Goal: Task Accomplishment & Management: Complete application form

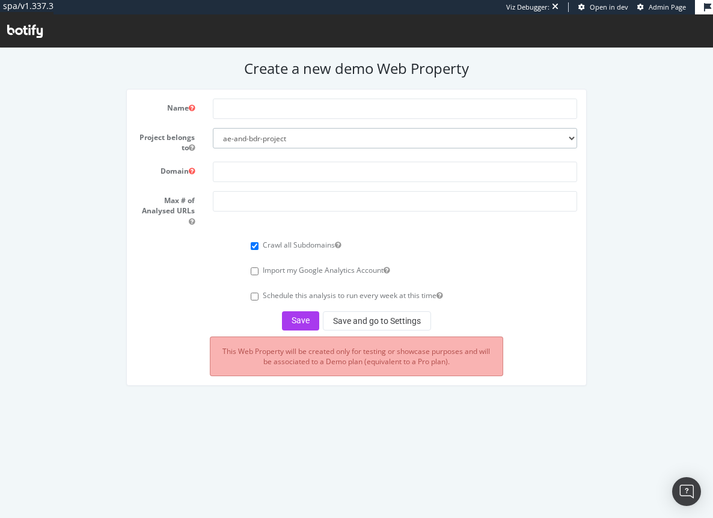
click at [254, 134] on select "ae-and-bdr-project leslie-org rent-the-runway skechers-org-pg" at bounding box center [395, 138] width 364 height 20
select select "41201"
click at [213, 128] on select "ae-and-bdr-project leslie-org rent-the-runway skechers-org-pg" at bounding box center [395, 138] width 364 height 20
click at [248, 106] on input "text" at bounding box center [395, 109] width 364 height 20
type input "Stitch Fix"
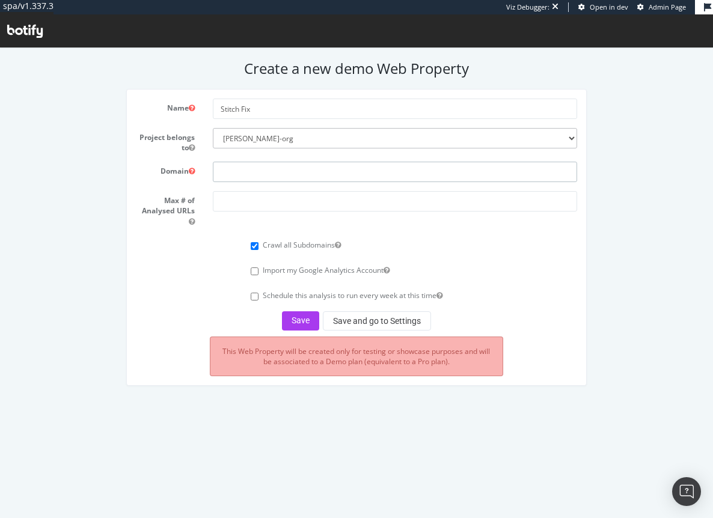
click at [255, 173] on input "text" at bounding box center [395, 172] width 364 height 20
paste input "[URL][DOMAIN_NAME]"
type input "[URL][DOMAIN_NAME]"
click at [251, 207] on input "number" at bounding box center [395, 201] width 364 height 20
type input "250000"
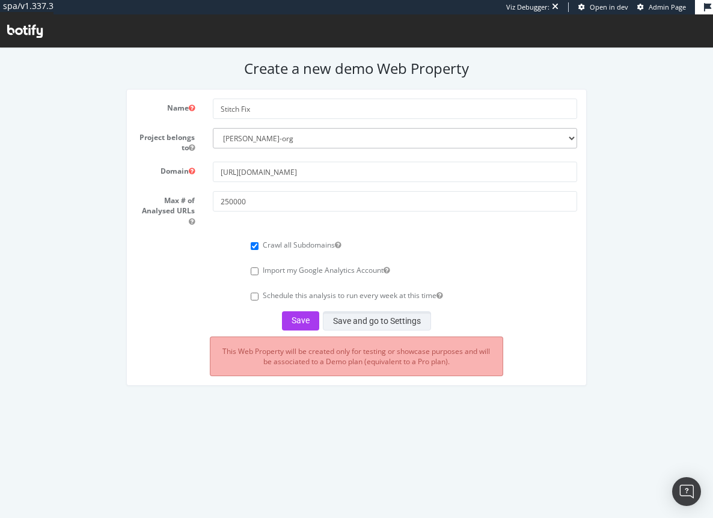
click at [378, 318] on button "Save and go to Settings" at bounding box center [377, 320] width 108 height 19
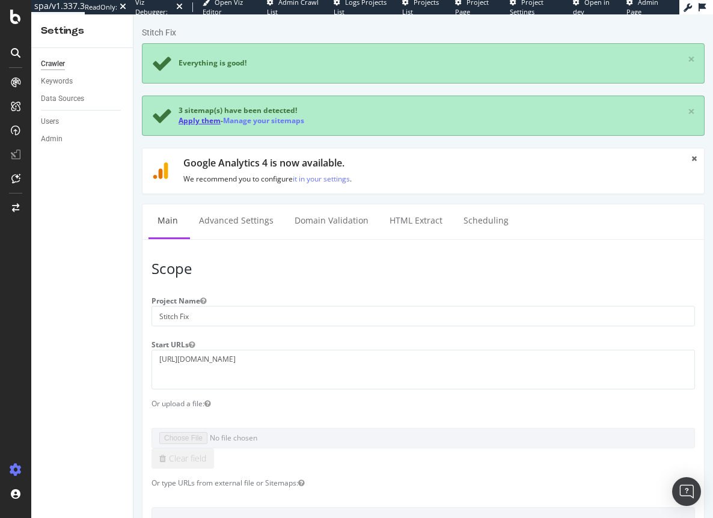
drag, startPoint x: 193, startPoint y: 119, endPoint x: 520, endPoint y: 140, distance: 327.5
click at [193, 119] on link "Apply them" at bounding box center [199, 120] width 42 height 10
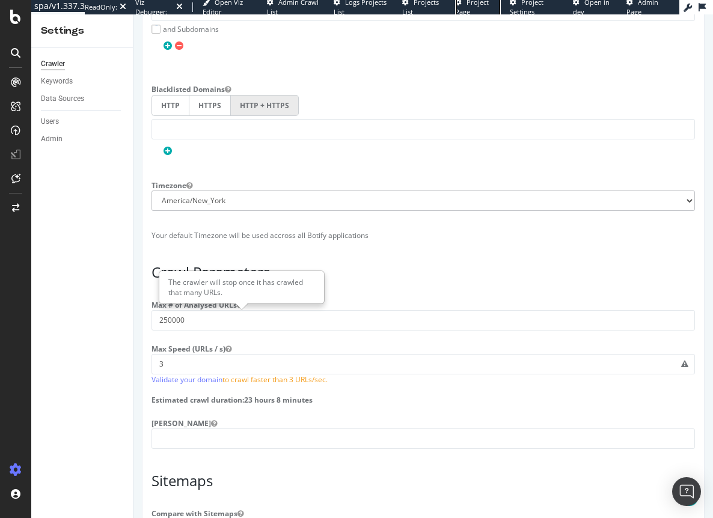
scroll to position [841, 0]
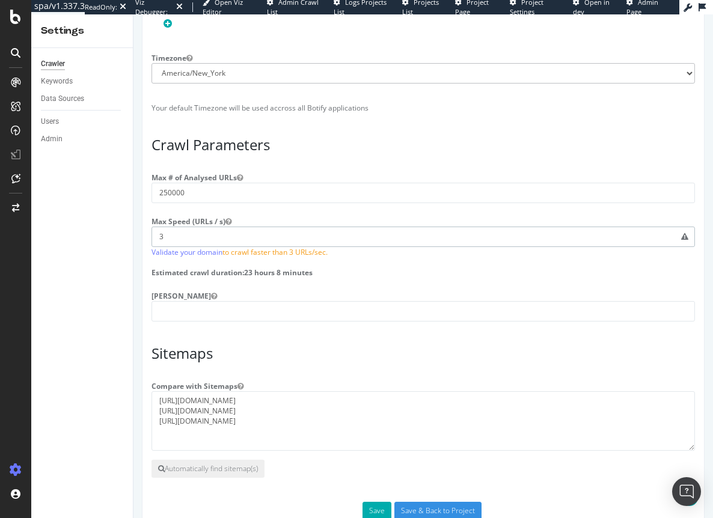
drag, startPoint x: 178, startPoint y: 243, endPoint x: 97, endPoint y: 246, distance: 81.8
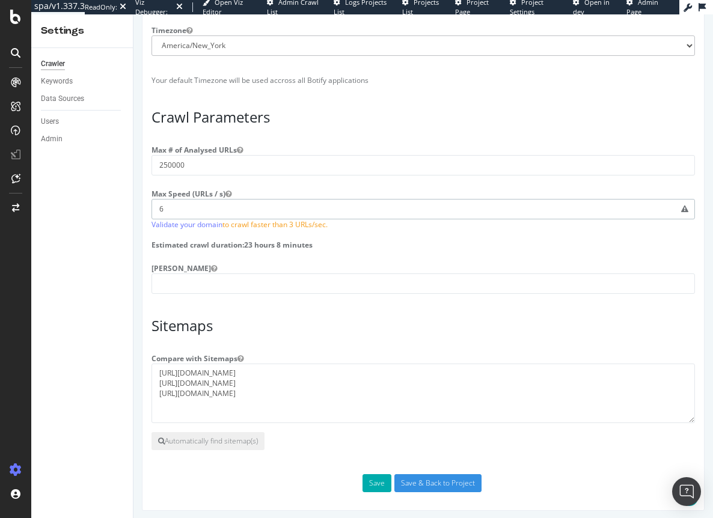
scroll to position [884, 0]
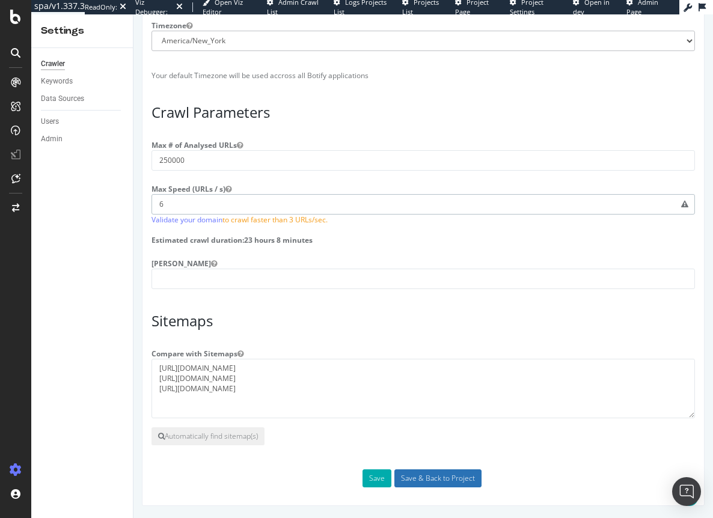
type input "6"
click at [422, 480] on input "Save & Back to Project" at bounding box center [437, 478] width 87 height 18
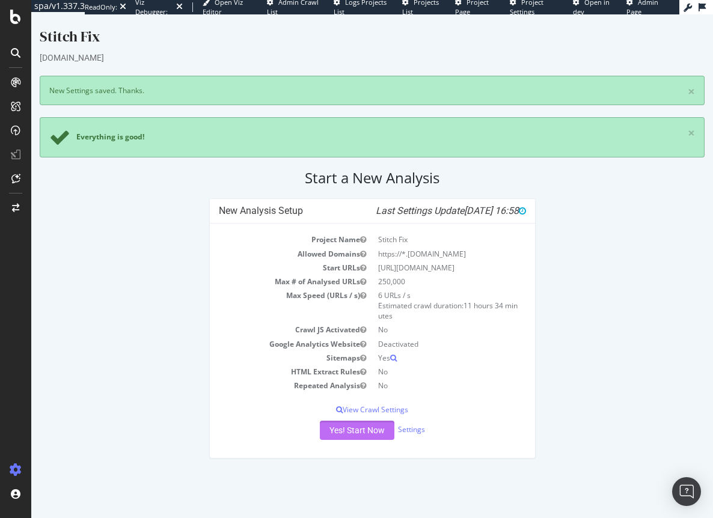
click at [350, 431] on button "Yes! Start Now" at bounding box center [357, 430] width 75 height 19
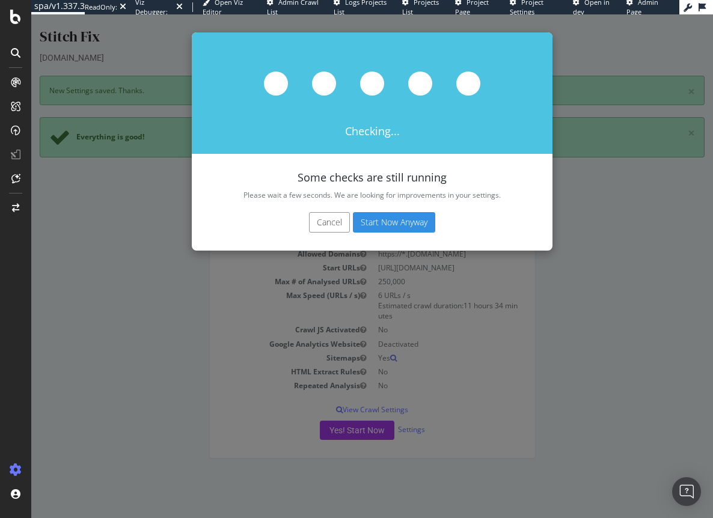
click at [327, 225] on button "Cancel" at bounding box center [329, 222] width 41 height 20
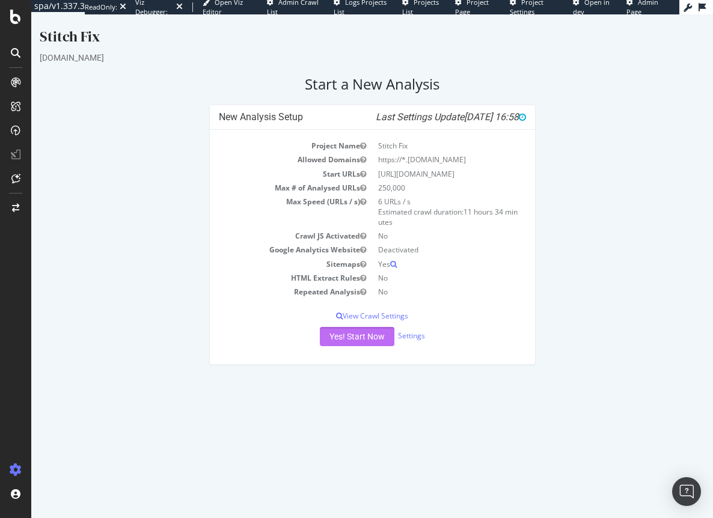
click at [333, 327] on button "Yes! Start Now" at bounding box center [357, 336] width 75 height 19
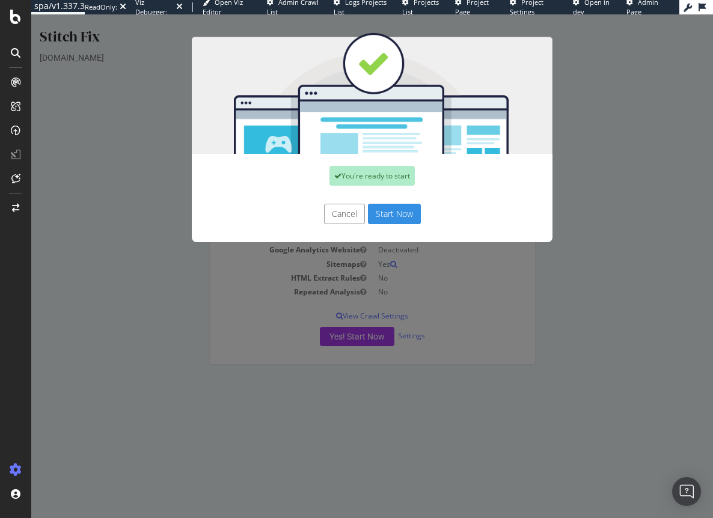
click at [389, 212] on button "Start Now" at bounding box center [394, 214] width 53 height 20
